Goal: Information Seeking & Learning: Compare options

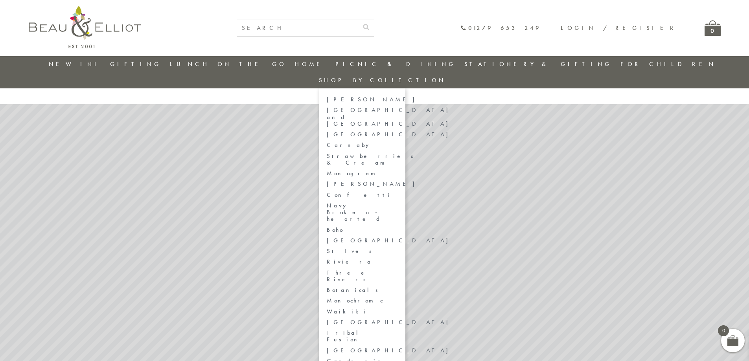
click at [398, 270] on link "Three Rivers" at bounding box center [362, 277] width 71 height 14
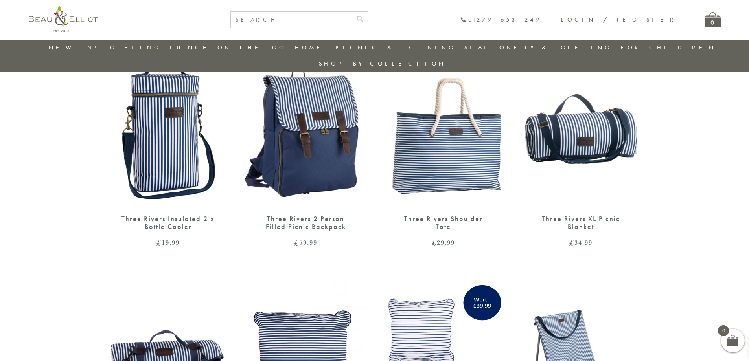
scroll to position [298, 0]
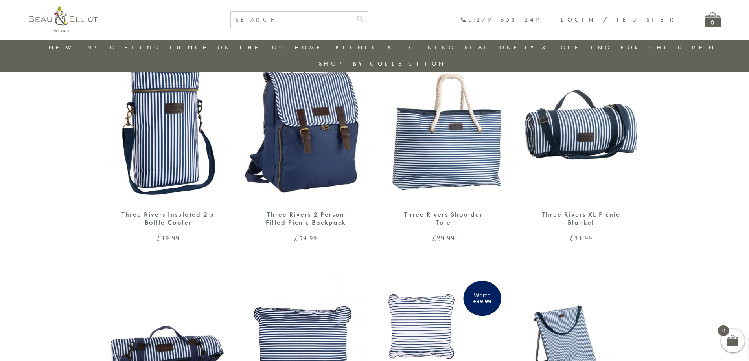
click at [599, 130] on img at bounding box center [581, 124] width 122 height 157
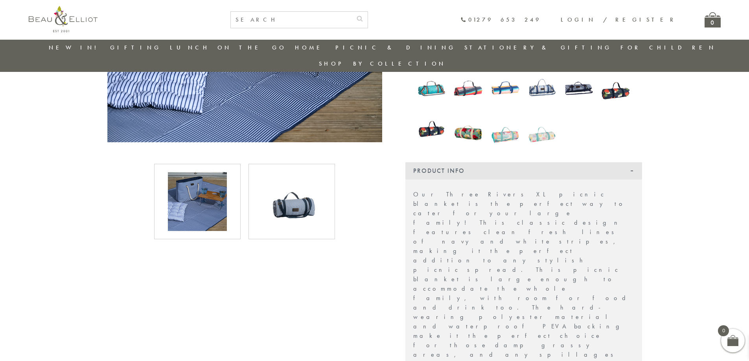
scroll to position [179, 0]
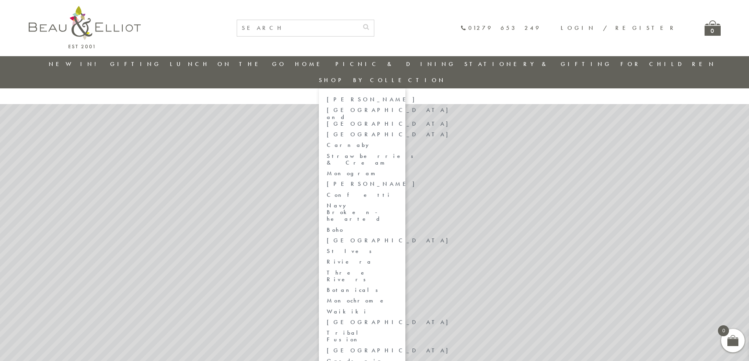
click at [398, 107] on link "[GEOGRAPHIC_DATA] and [GEOGRAPHIC_DATA]" at bounding box center [362, 117] width 71 height 20
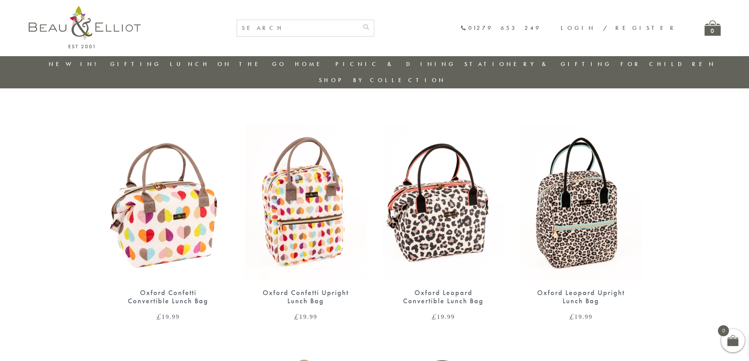
click at [184, 182] on img at bounding box center [168, 202] width 122 height 157
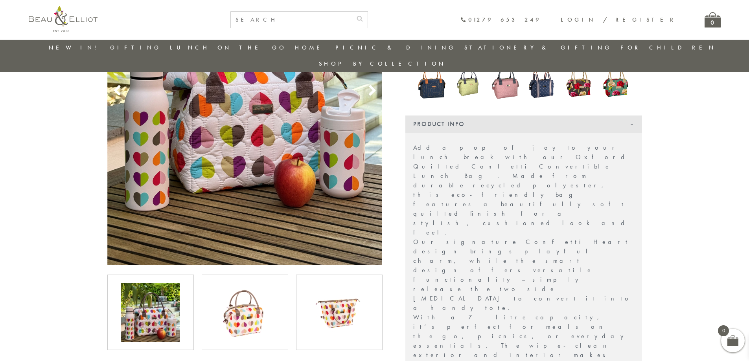
scroll to position [298, 0]
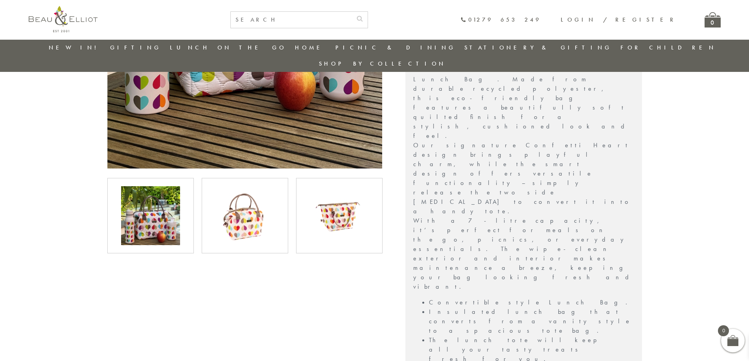
click at [240, 196] on img at bounding box center [245, 215] width 59 height 59
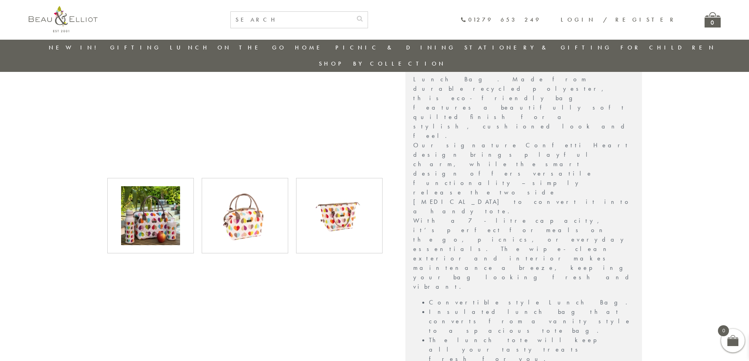
click at [254, 191] on img at bounding box center [245, 215] width 59 height 59
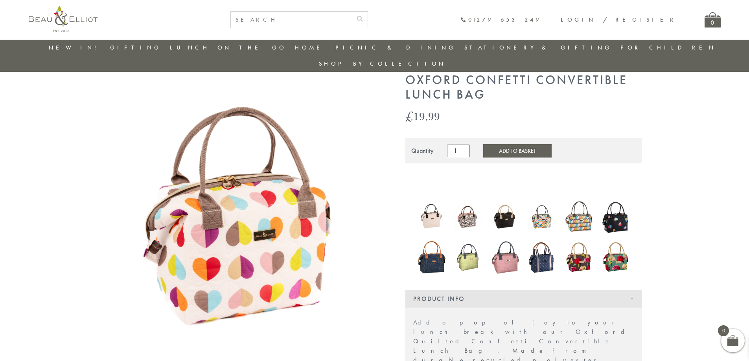
scroll to position [26, 0]
click at [466, 203] on img at bounding box center [468, 217] width 29 height 29
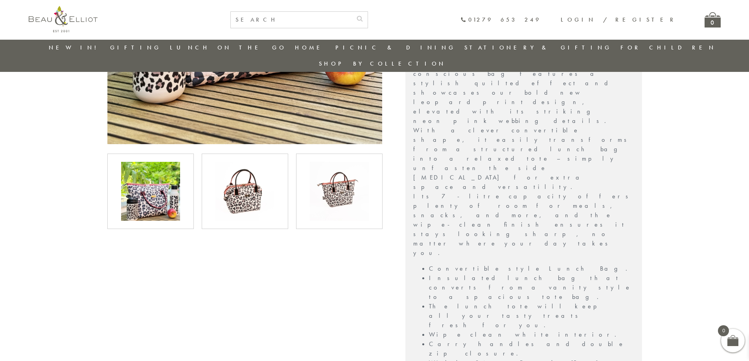
scroll to position [298, 0]
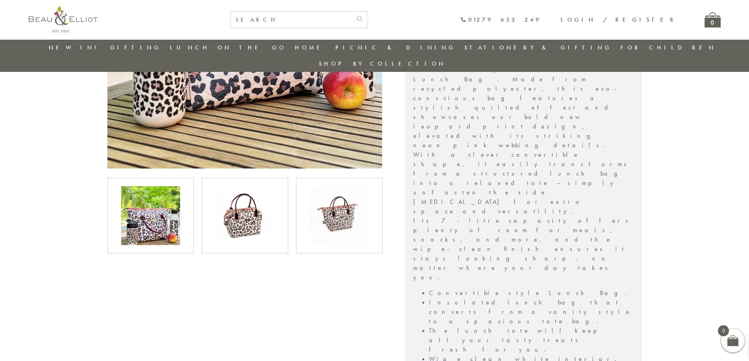
click at [250, 203] on img at bounding box center [245, 215] width 59 height 59
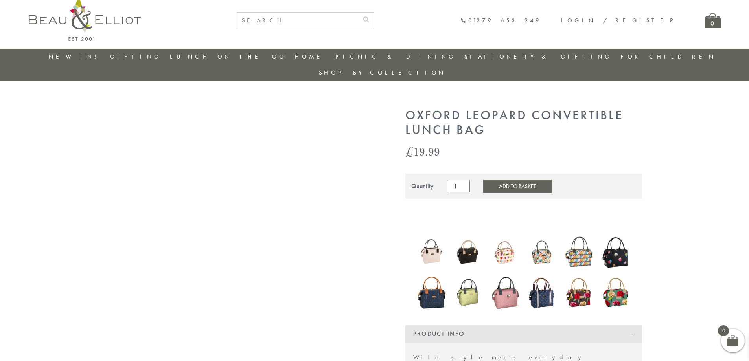
scroll to position [0, 0]
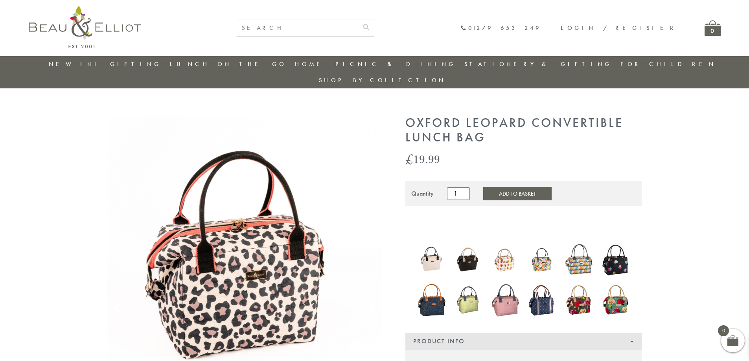
click at [502, 245] on img at bounding box center [505, 259] width 29 height 29
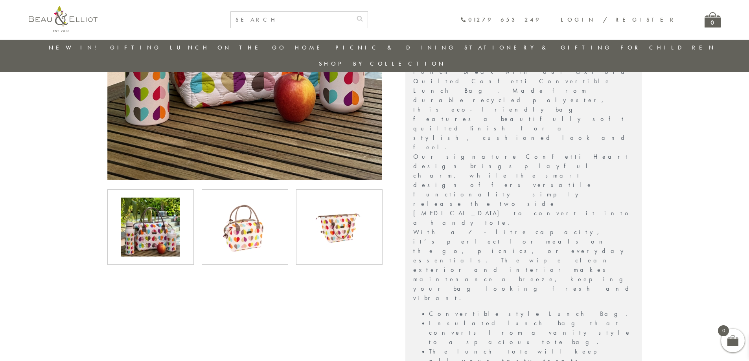
scroll to position [337, 0]
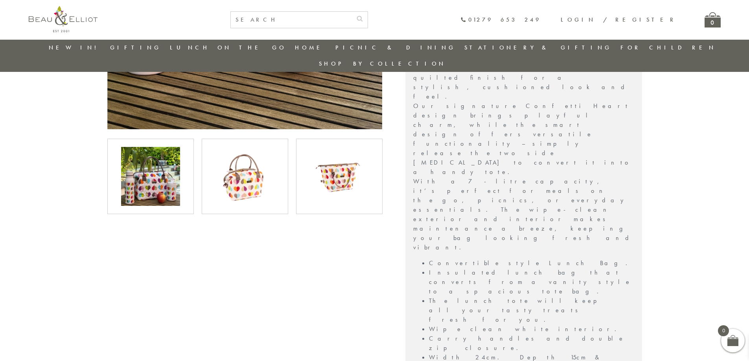
click at [243, 175] on img at bounding box center [245, 176] width 59 height 59
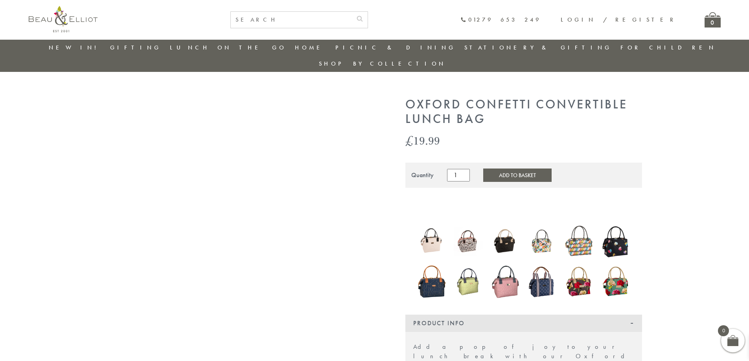
scroll to position [0, 0]
